Goal: Transaction & Acquisition: Obtain resource

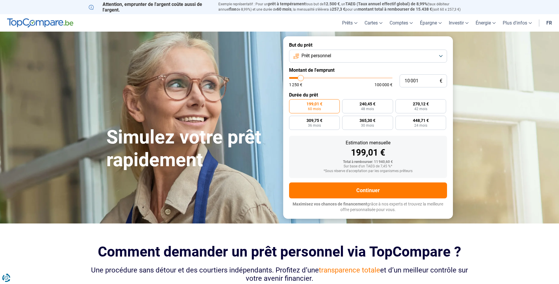
click at [363, 58] on button "Prêt personnel" at bounding box center [368, 56] width 158 height 13
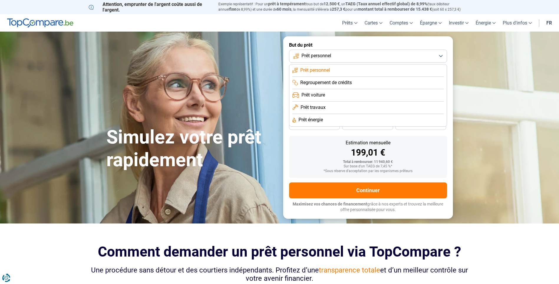
click at [363, 58] on button "Prêt personnel" at bounding box center [368, 56] width 158 height 13
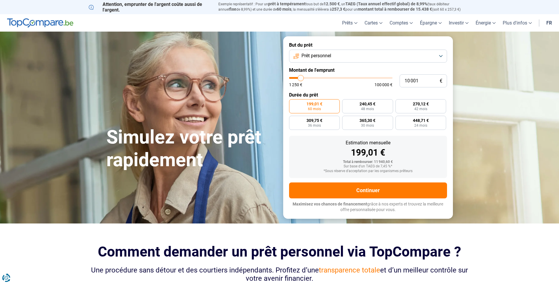
type input "9 500"
type input "9500"
type input "9 750"
type input "9750"
type input "10 000"
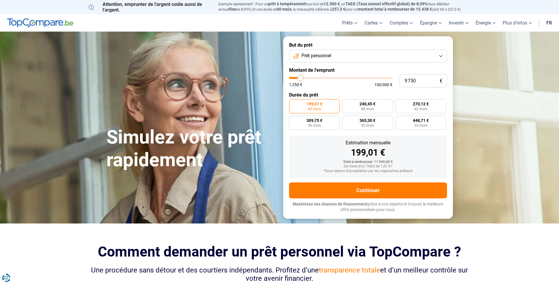
type input "10000"
type input "14 250"
type input "14250"
type input "24 750"
type input "24750"
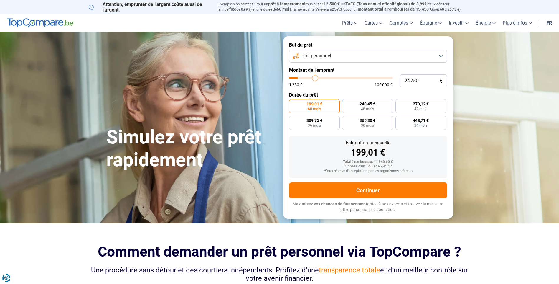
type input "28 500"
type input "28500"
type input "28 750"
type input "28750"
type input "29 500"
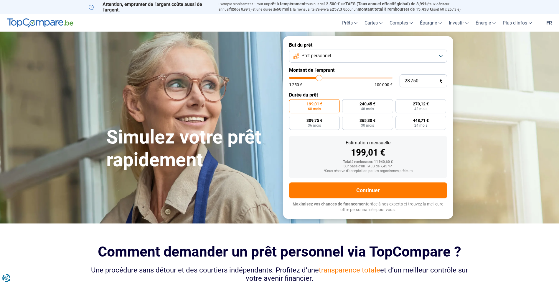
type input "29500"
type input "33 250"
type input "33250"
type input "35 750"
type input "35750"
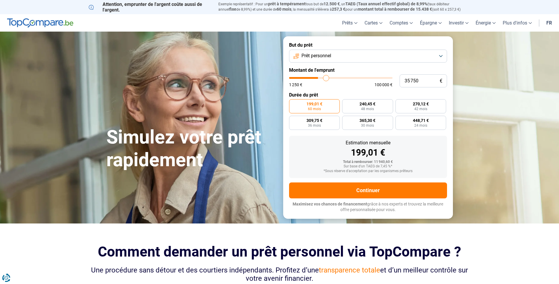
type input "37 250"
type input "37250"
type input "37 750"
type input "37750"
type input "38 000"
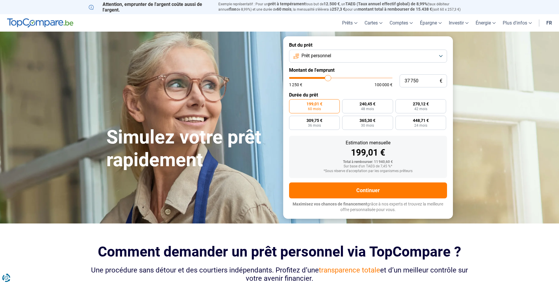
type input "38000"
type input "38 250"
type input "38250"
type input "38 750"
type input "38750"
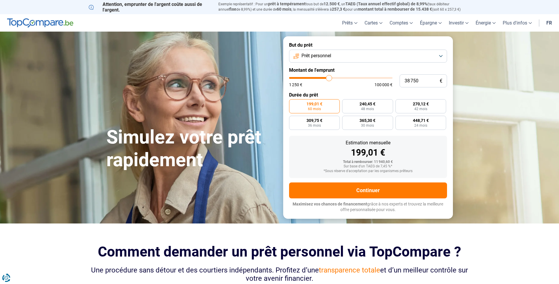
type input "39 500"
type input "39500"
type input "40 000"
type input "40000"
type input "40 750"
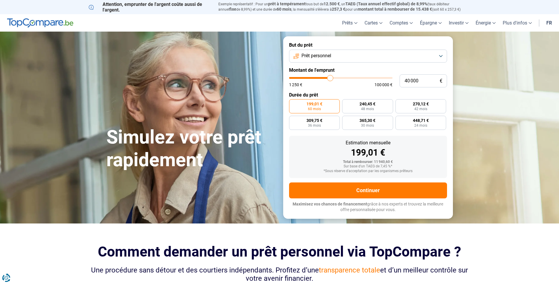
type input "40750"
type input "41 500"
type input "41500"
type input "43 000"
type input "43000"
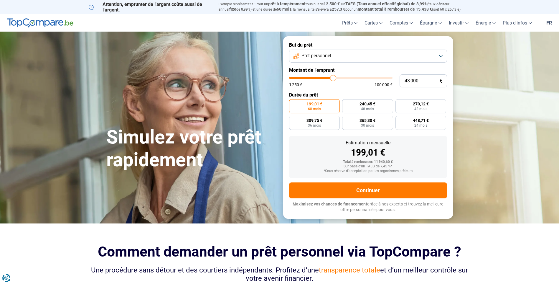
type input "45 250"
type input "45250"
type input "45 750"
type input "45750"
type input "46 000"
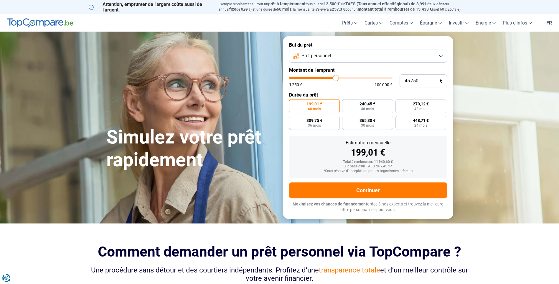
type input "46000"
type input "46 250"
type input "46250"
type input "46 500"
type input "46500"
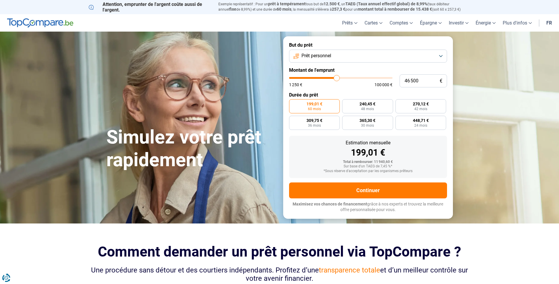
type input "46 750"
type input "46750"
type input "47 000"
type input "47000"
type input "47 250"
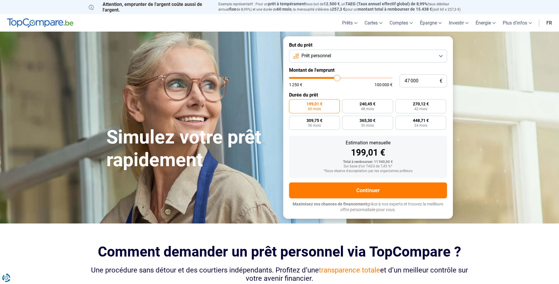
type input "47250"
type input "47 750"
type input "47750"
type input "48 000"
type input "48000"
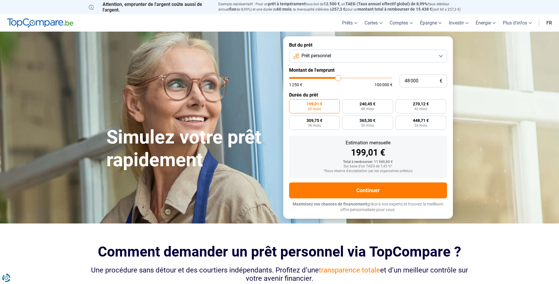
type input "48 250"
type input "48250"
type input "49 000"
type input "49000"
type input "49 250"
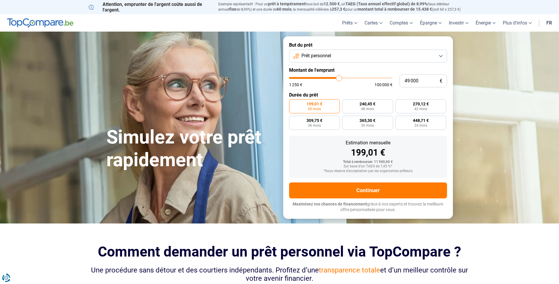
type input "49250"
type input "49 500"
type input "49500"
type input "49 750"
type input "49750"
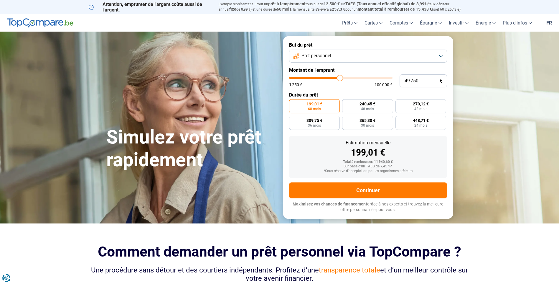
type input "50 000"
type input "50000"
type input "50 250"
type input "50250"
type input "50 500"
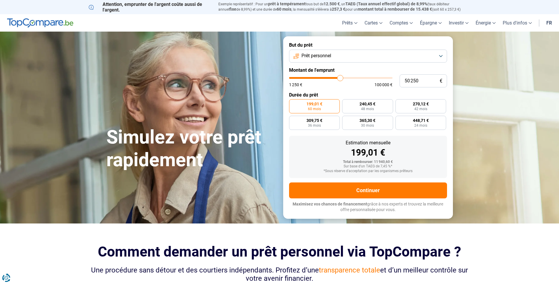
type input "50500"
type input "50 750"
type input "50750"
type input "51 000"
type input "51000"
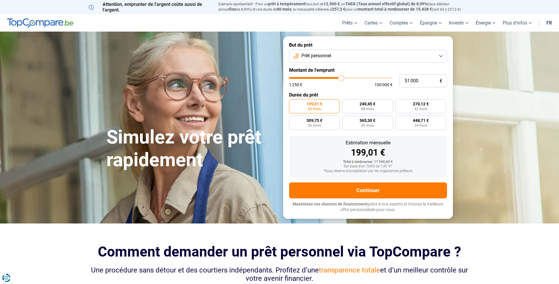
type input "51 500"
type input "51500"
type input "51 250"
type input "51250"
type input "51 000"
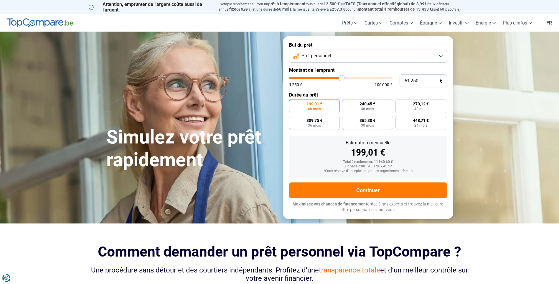
type input "51000"
type input "50 750"
type input "50750"
type input "50 500"
type input "50500"
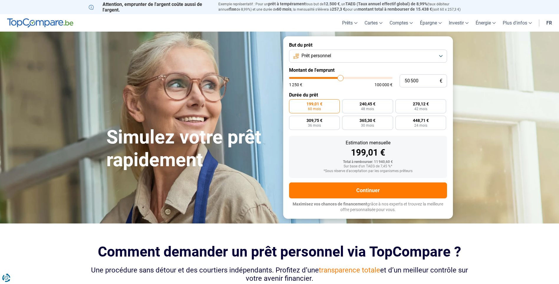
type input "50 250"
type input "50250"
type input "49 750"
type input "49750"
type input "50 000"
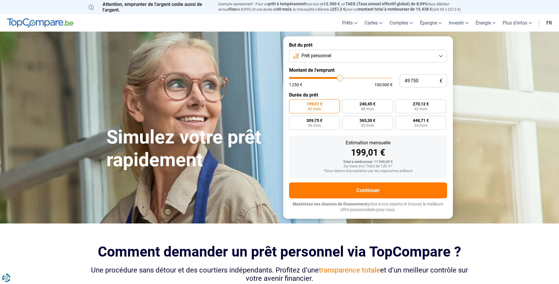
type input "50000"
type input "50 250"
type input "50250"
type input "50 500"
drag, startPoint x: 300, startPoint y: 78, endPoint x: 341, endPoint y: 84, distance: 40.9
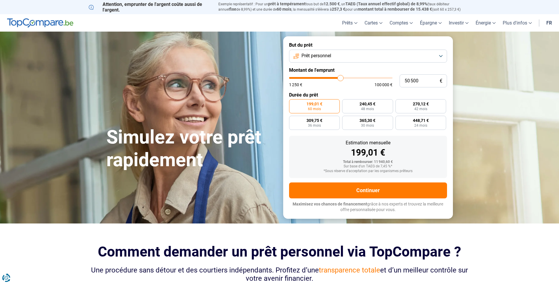
type input "50500"
click at [341, 79] on input "range" at bounding box center [340, 78] width 103 height 2
radio input "false"
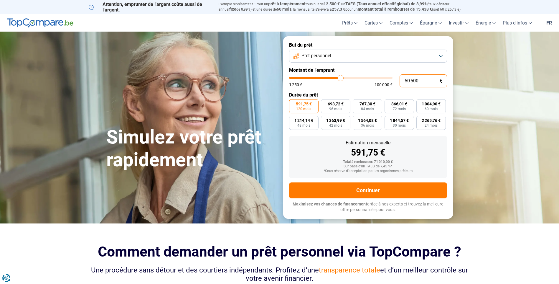
drag, startPoint x: 422, startPoint y: 81, endPoint x: 369, endPoint y: 83, distance: 53.1
click at [370, 82] on div "50 500 € 1 250 € 100 000 €" at bounding box center [368, 80] width 158 height 13
type input "5"
type input "1250"
type input "50"
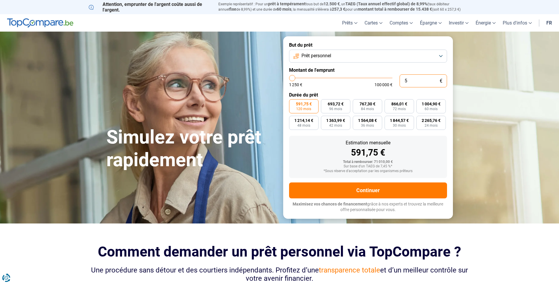
type input "1250"
type input "500"
type input "1250"
type input "5 000"
type input "5000"
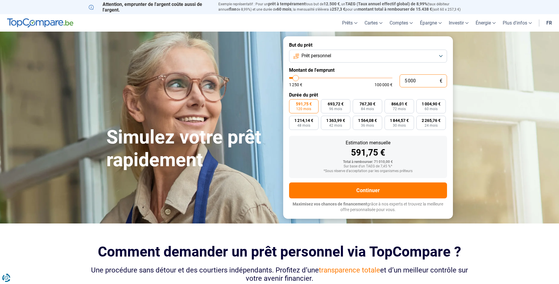
type input "50 000"
type input "50000"
type input "50 000"
click at [309, 163] on div "Total à rembourser: 71 010,00 €" at bounding box center [368, 162] width 149 height 4
click at [324, 89] on form "But du prêt Prêt personnel Montant de l'emprunt 50 000 € 1 250 € 100 000 € Duré…" at bounding box center [368, 127] width 170 height 182
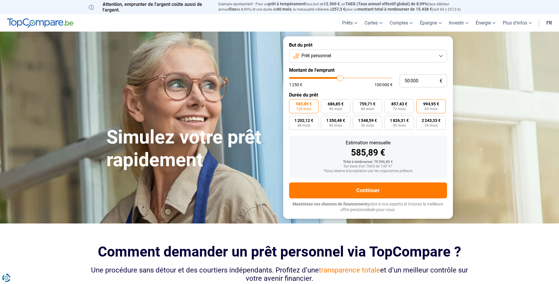
click at [435, 109] on span "60 mois" at bounding box center [431, 109] width 13 height 4
click at [420, 103] on input "994,95 € 60 mois" at bounding box center [419, 101] width 4 height 4
radio input "true"
click at [430, 125] on span "24 mois" at bounding box center [431, 126] width 13 height 4
click at [420, 119] on input "2 243,33 € 24 mois" at bounding box center [419, 118] width 4 height 4
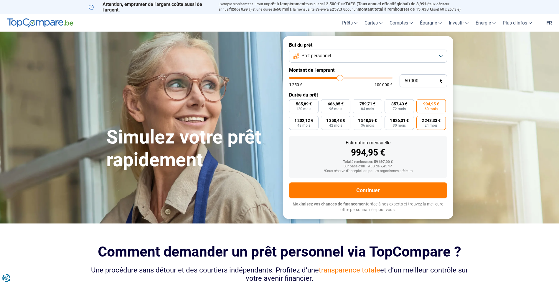
radio input "true"
drag, startPoint x: 383, startPoint y: 167, endPoint x: 392, endPoint y: 166, distance: 8.6
click at [392, 166] on div "Sur base d'un TAEG de 7,45 %*" at bounding box center [368, 166] width 149 height 4
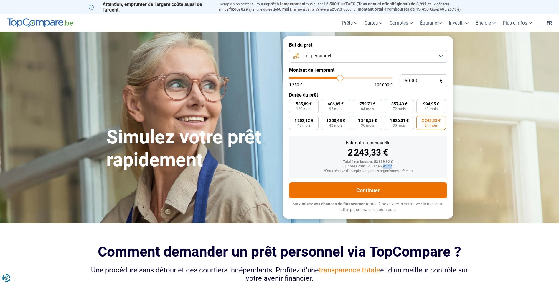
drag, startPoint x: 392, startPoint y: 166, endPoint x: 386, endPoint y: 190, distance: 23.9
click at [386, 190] on button "Continuer" at bounding box center [368, 190] width 158 height 16
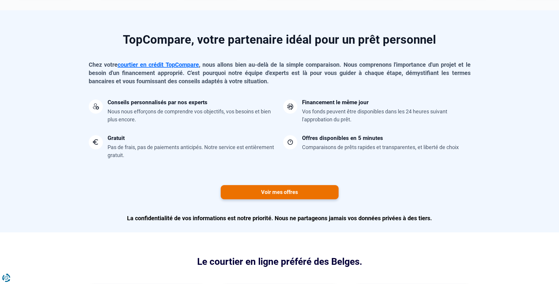
scroll to position [442, 0]
click at [288, 193] on link "Voir mes offres" at bounding box center [280, 192] width 118 height 14
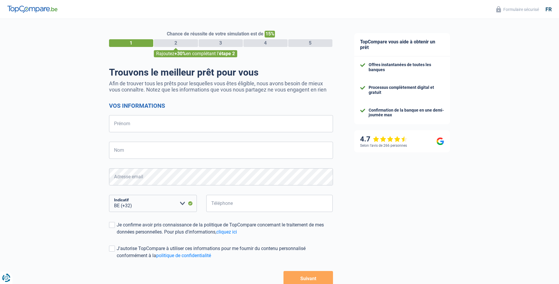
select select "32"
